Goal: Task Accomplishment & Management: Manage account settings

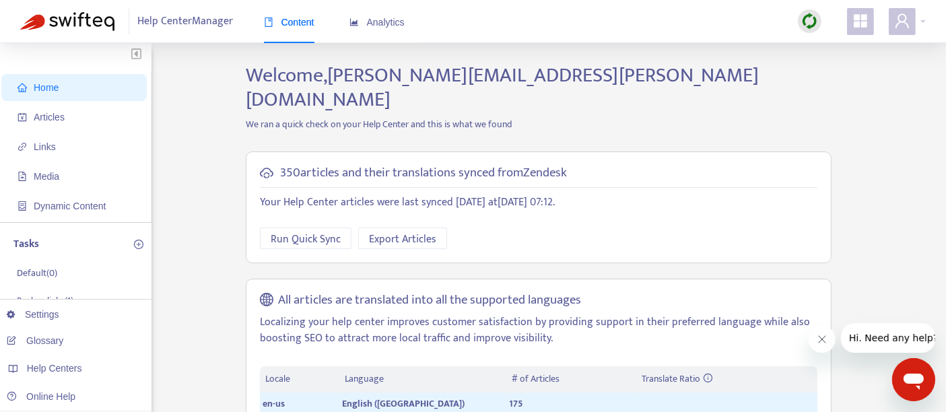
click at [816, 20] on img at bounding box center [809, 21] width 17 height 17
click at [825, 64] on link "Full Sync" at bounding box center [833, 70] width 48 height 15
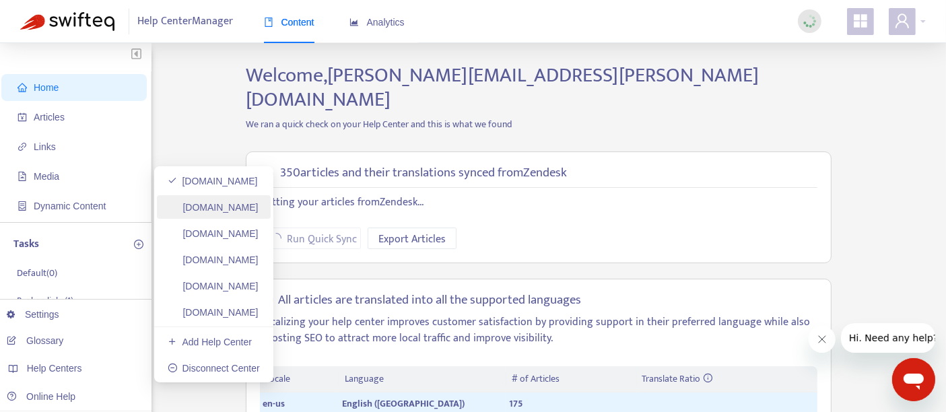
click at [254, 213] on link "[DOMAIN_NAME]" at bounding box center [213, 207] width 91 height 11
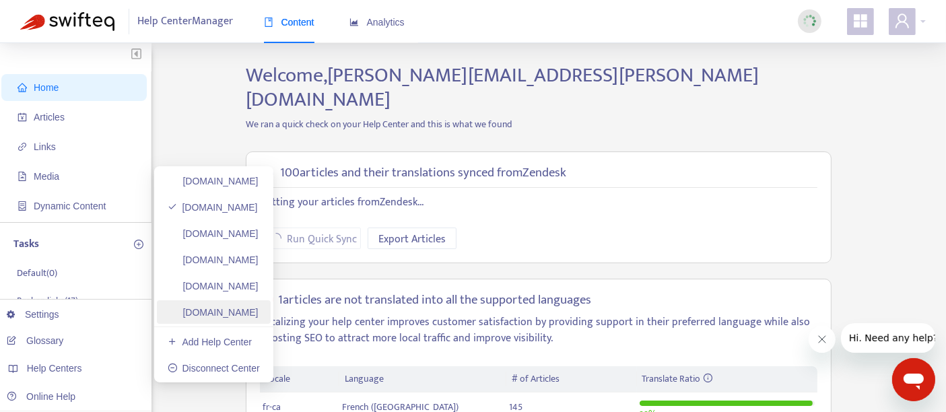
click at [259, 318] on link "[DOMAIN_NAME]" at bounding box center [213, 312] width 91 height 11
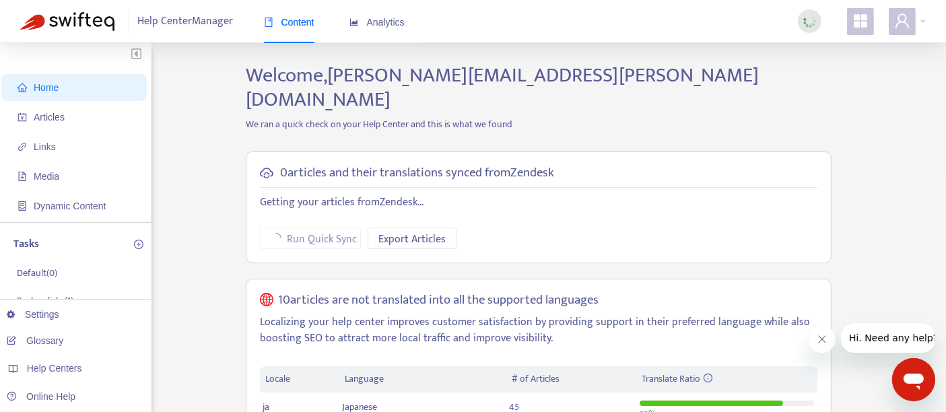
drag, startPoint x: 92, startPoint y: 114, endPoint x: 303, endPoint y: 188, distance: 223.5
click at [92, 114] on span "Articles" at bounding box center [77, 117] width 119 height 27
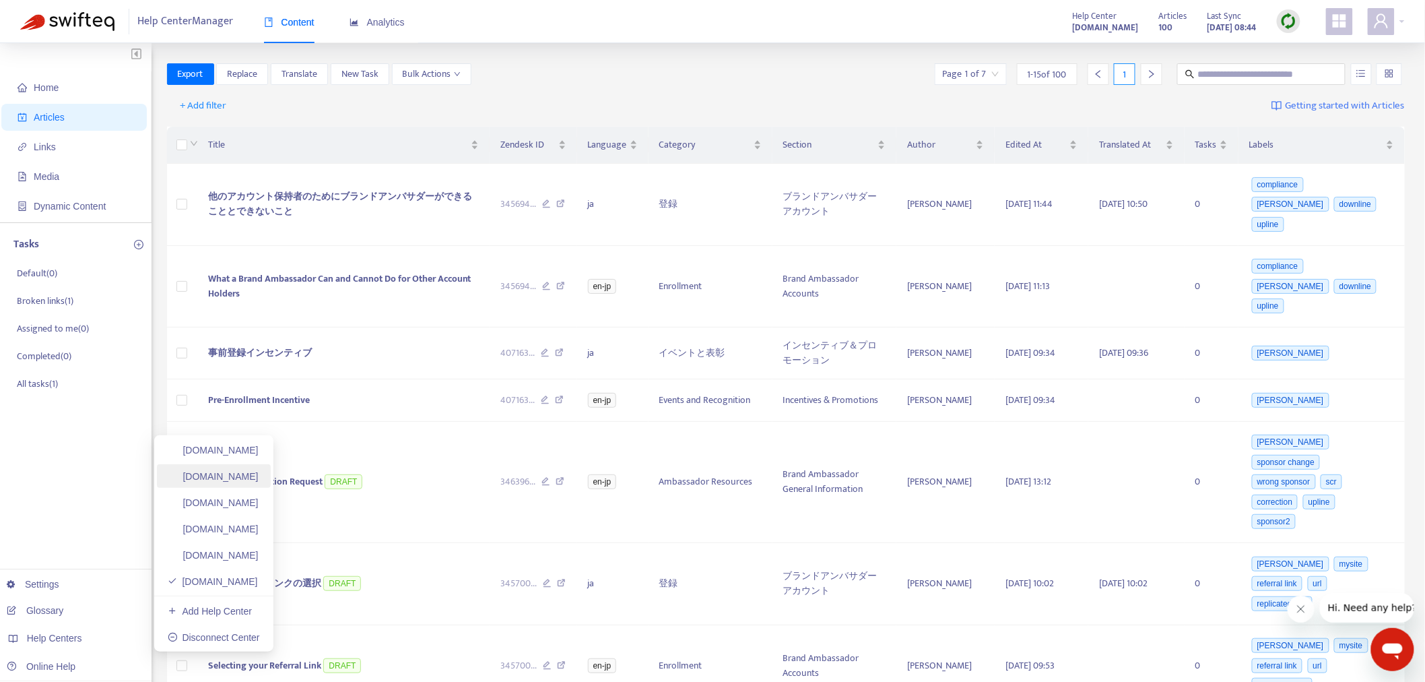
drag, startPoint x: 304, startPoint y: 475, endPoint x: 330, endPoint y: 472, distance: 25.7
click at [259, 412] on link "[DOMAIN_NAME]" at bounding box center [213, 476] width 91 height 11
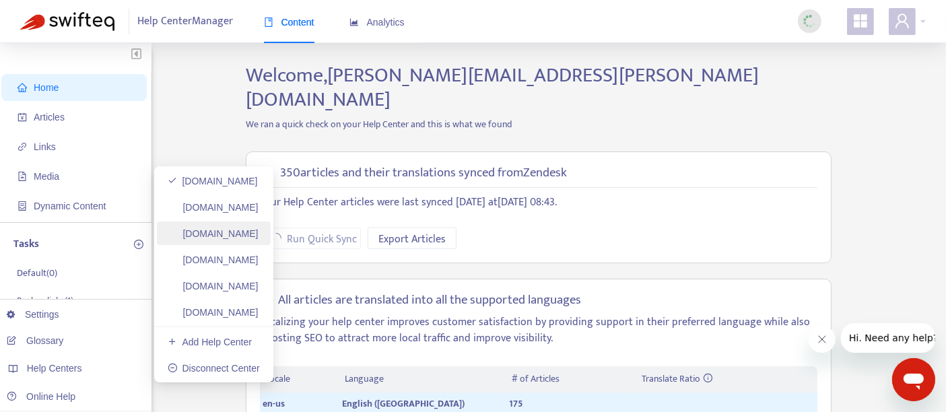
click at [259, 237] on link "[DOMAIN_NAME]" at bounding box center [213, 233] width 91 height 11
